Goal: Information Seeking & Learning: Learn about a topic

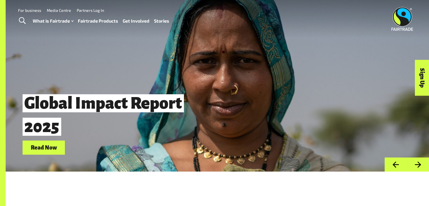
click at [29, 11] on link "For business" at bounding box center [29, 10] width 23 height 5
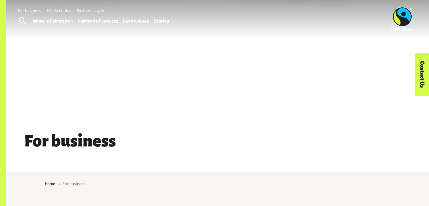
click at [102, 22] on link "Fairtrade Products" at bounding box center [98, 21] width 40 height 8
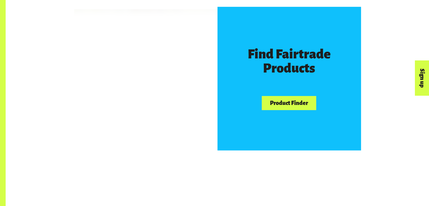
scroll to position [339, 0]
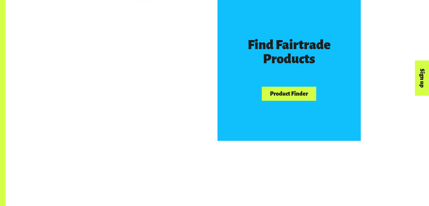
click at [277, 95] on link "Product Finder" at bounding box center [289, 94] width 54 height 14
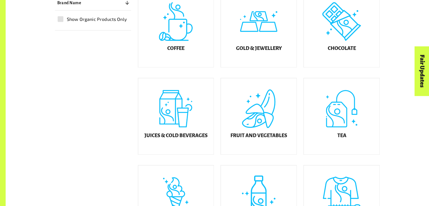
scroll to position [198, 0]
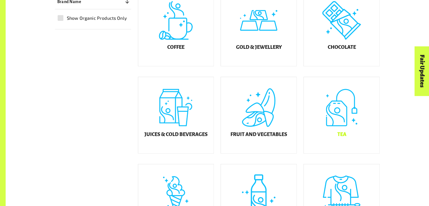
click at [337, 117] on div "Tea" at bounding box center [342, 115] width 76 height 76
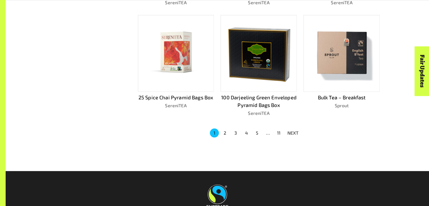
scroll to position [388, 0]
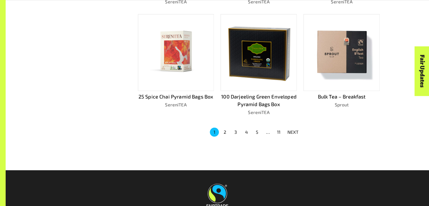
click at [296, 131] on p "NEXT" at bounding box center [293, 132] width 11 height 7
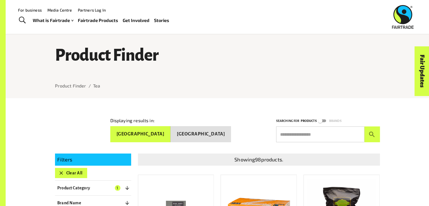
scroll to position [0, 0]
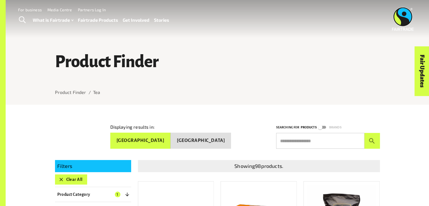
click at [30, 11] on link "For business" at bounding box center [30, 9] width 24 height 5
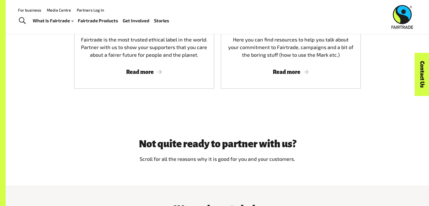
scroll to position [395, 0]
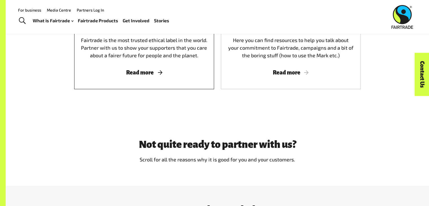
click at [144, 74] on span "Read more" at bounding box center [144, 72] width 126 height 6
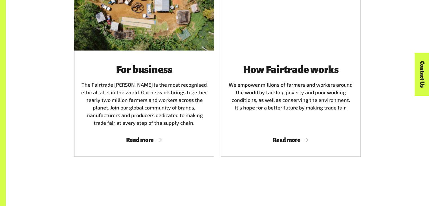
scroll to position [734, 0]
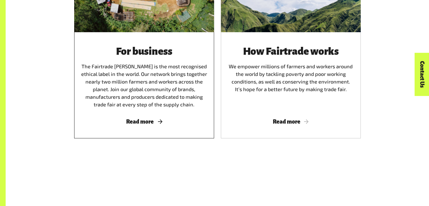
click at [143, 121] on span "Read more" at bounding box center [144, 122] width 126 height 6
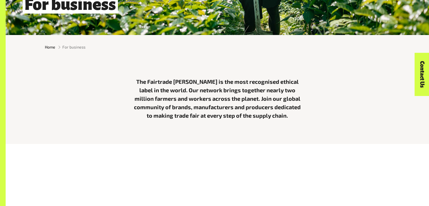
scroll to position [141, 0]
